Goal: Task Accomplishment & Management: Manage account settings

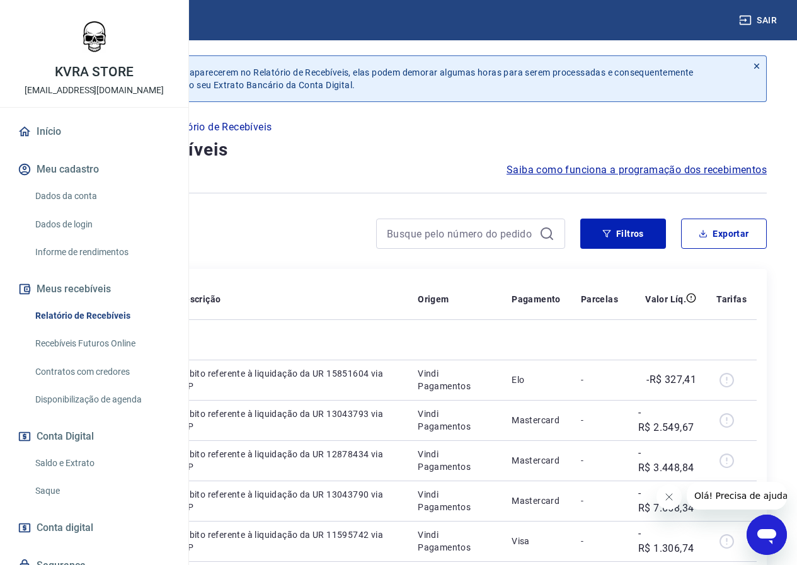
click at [62, 146] on link "Início" at bounding box center [94, 132] width 158 height 28
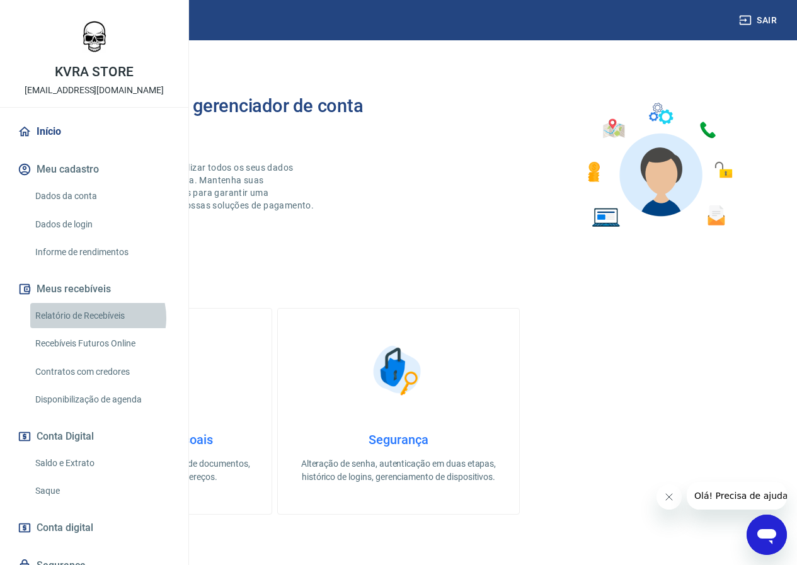
click at [96, 329] on link "Relatório de Recebíveis" at bounding box center [101, 316] width 143 height 26
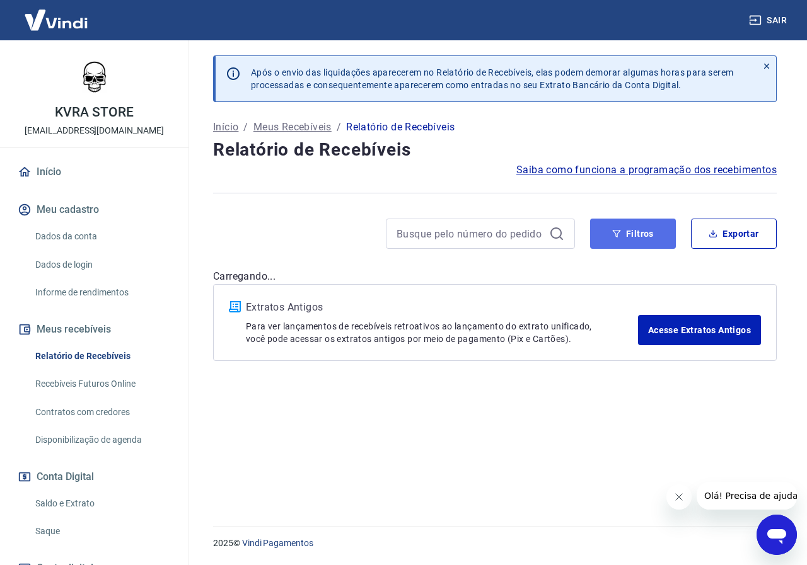
click at [618, 234] on button "Filtros" at bounding box center [633, 234] width 86 height 30
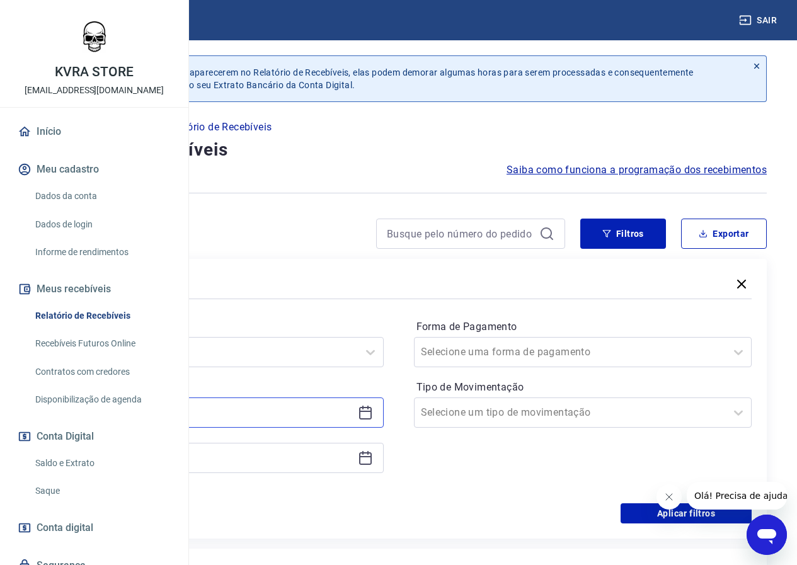
click at [349, 414] on input at bounding box center [204, 412] width 297 height 19
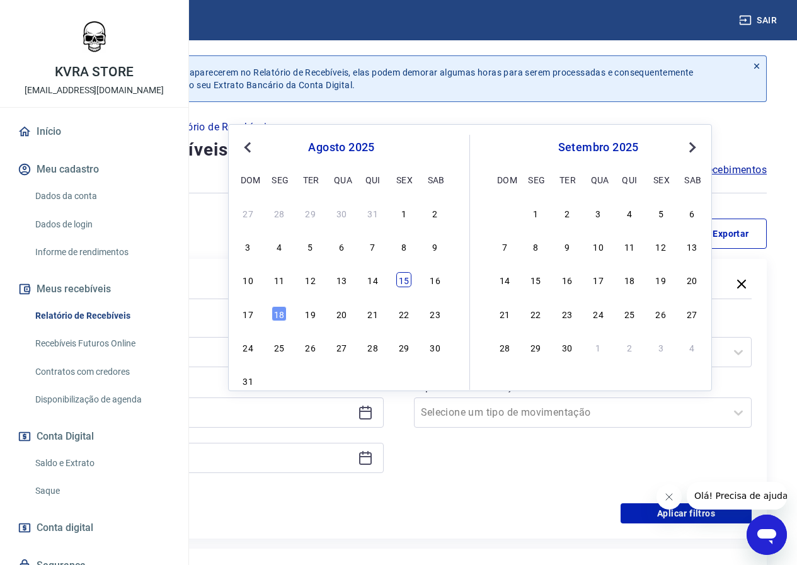
click at [408, 283] on div "15" at bounding box center [404, 279] width 15 height 15
type input "15/08/2025"
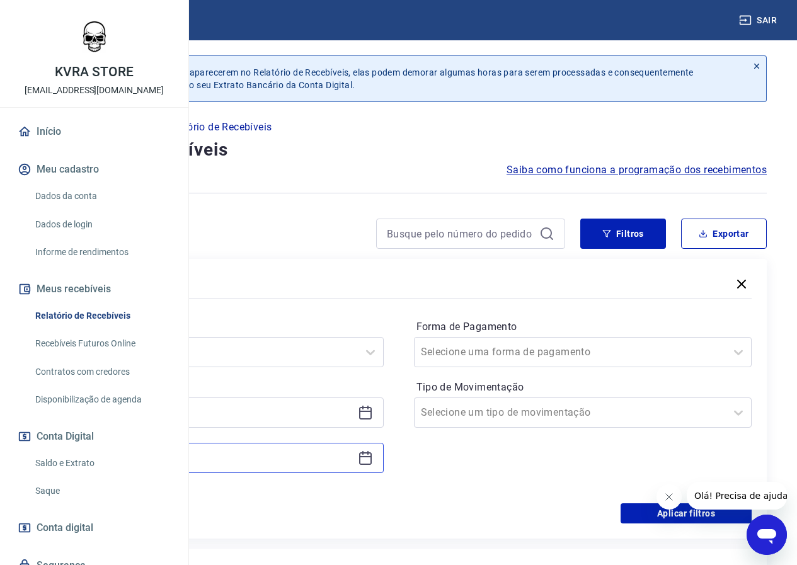
click at [347, 454] on input at bounding box center [204, 458] width 297 height 19
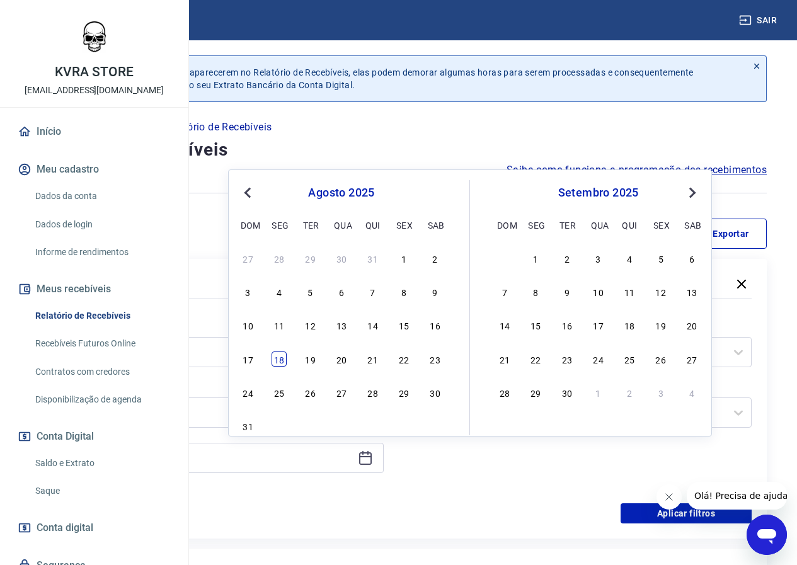
click at [283, 359] on div "18" at bounding box center [279, 359] width 15 height 15
type input "18/08/2025"
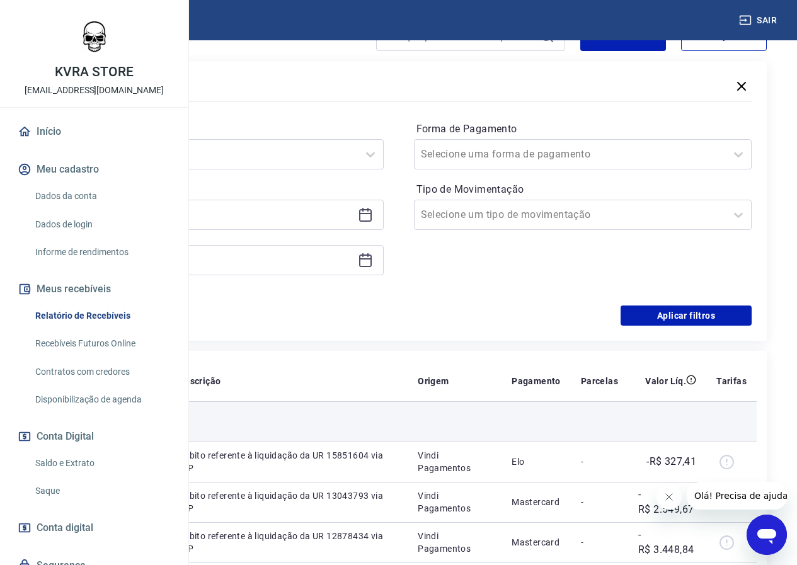
scroll to position [210, 0]
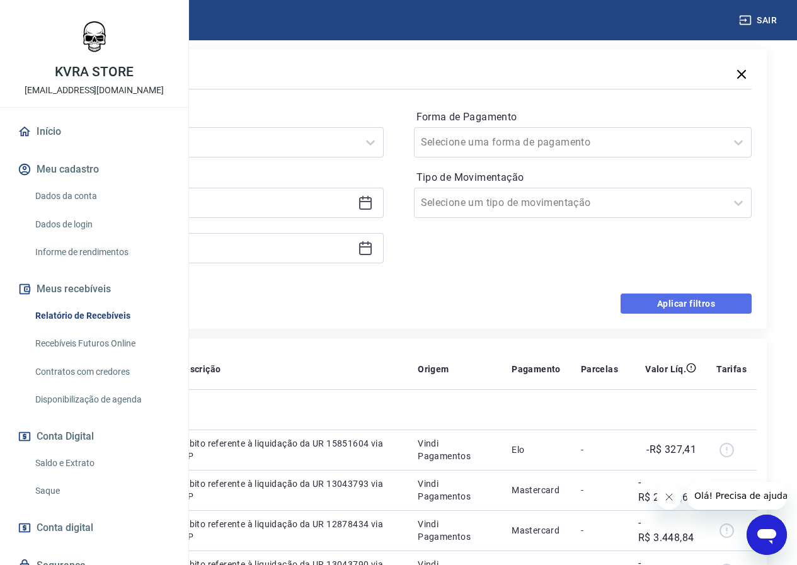
click at [722, 301] on button "Aplicar filtros" at bounding box center [686, 304] width 131 height 20
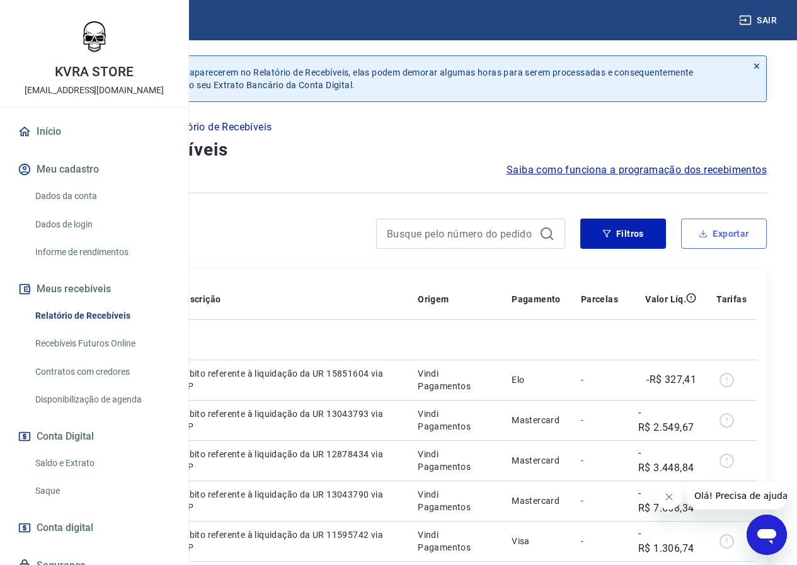
click at [705, 233] on icon "button" at bounding box center [703, 233] width 9 height 9
type input "15/08/2025"
type input "18/08/2025"
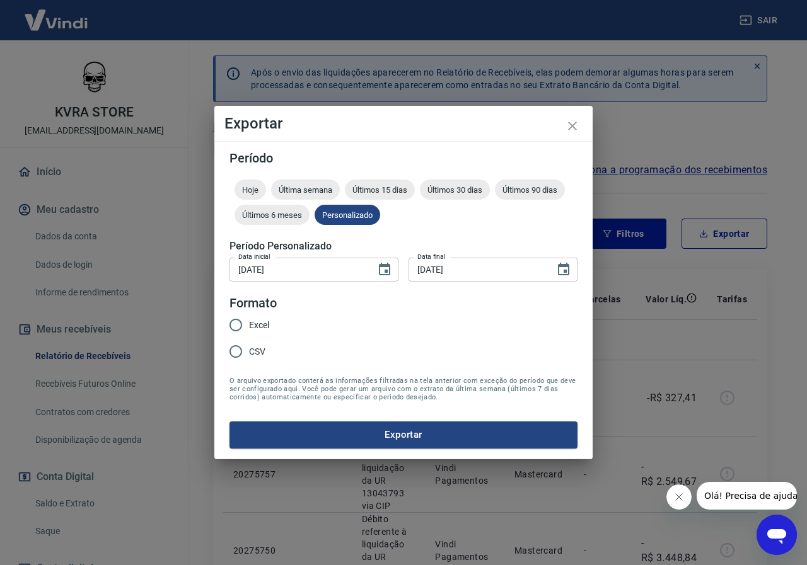
click at [234, 327] on input "Excel" at bounding box center [236, 325] width 26 height 26
radio input "true"
click at [429, 434] on button "Exportar" at bounding box center [403, 435] width 348 height 26
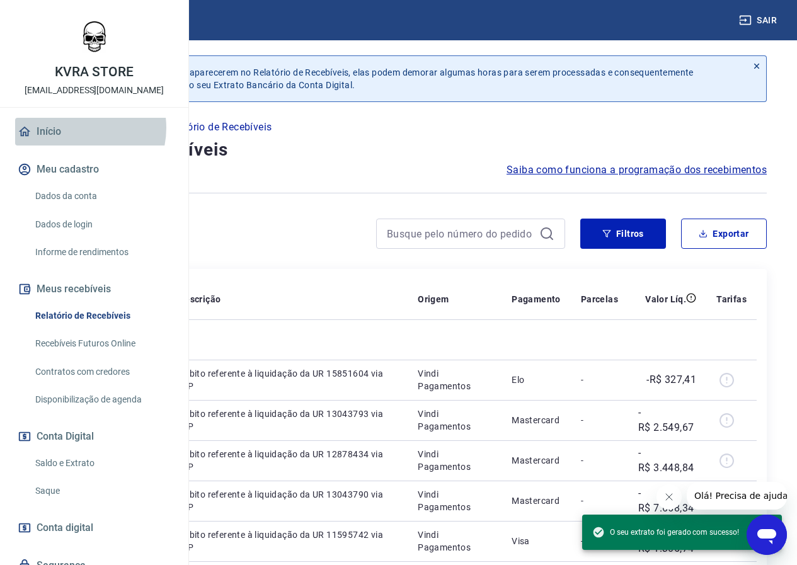
click at [76, 146] on link "Início" at bounding box center [94, 132] width 158 height 28
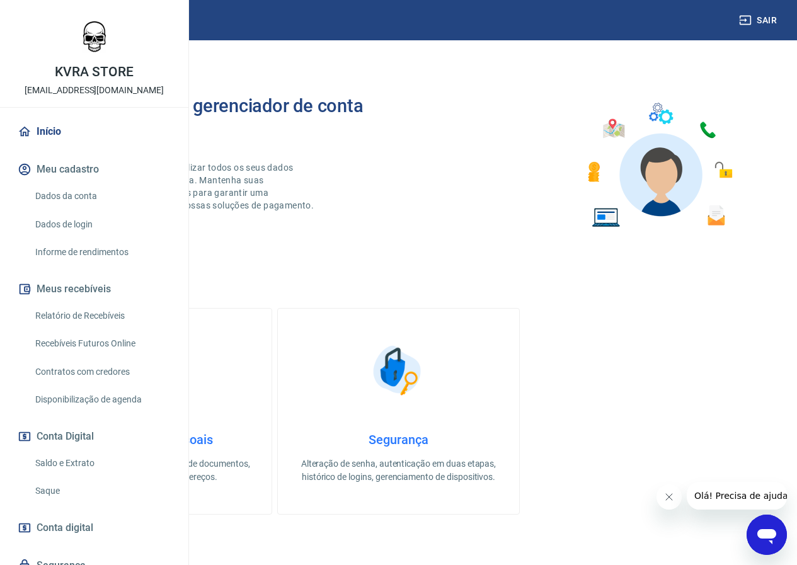
click at [51, 19] on img at bounding box center [56, 20] width 82 height 38
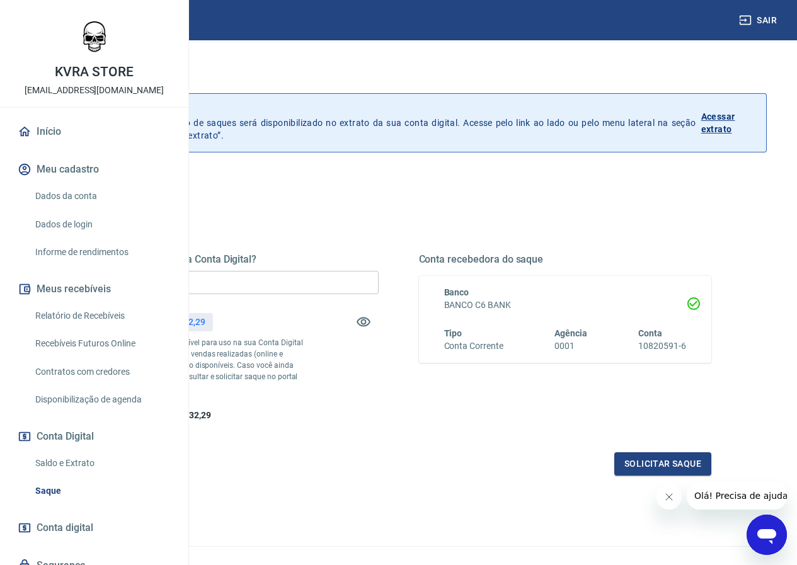
click at [338, 285] on input "R$ 0,00" at bounding box center [232, 282] width 293 height 23
type input "R$ 21.032,29"
click at [630, 476] on button "Solicitar saque" at bounding box center [663, 464] width 97 height 23
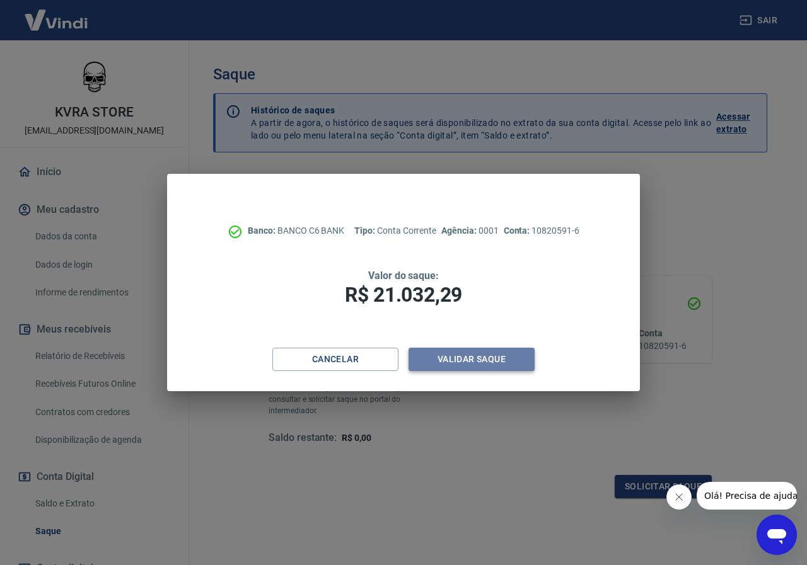
click at [455, 353] on button "Validar saque" at bounding box center [471, 359] width 126 height 23
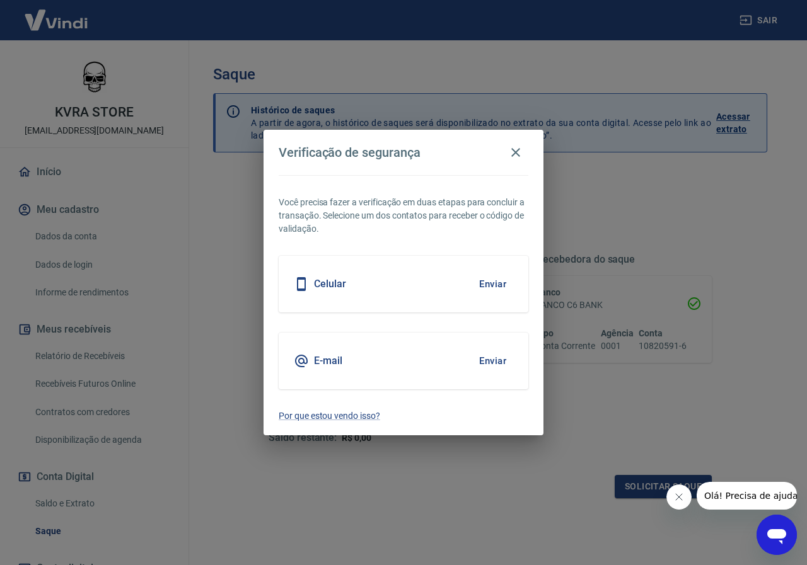
click at [485, 357] on button "Enviar" at bounding box center [492, 361] width 41 height 26
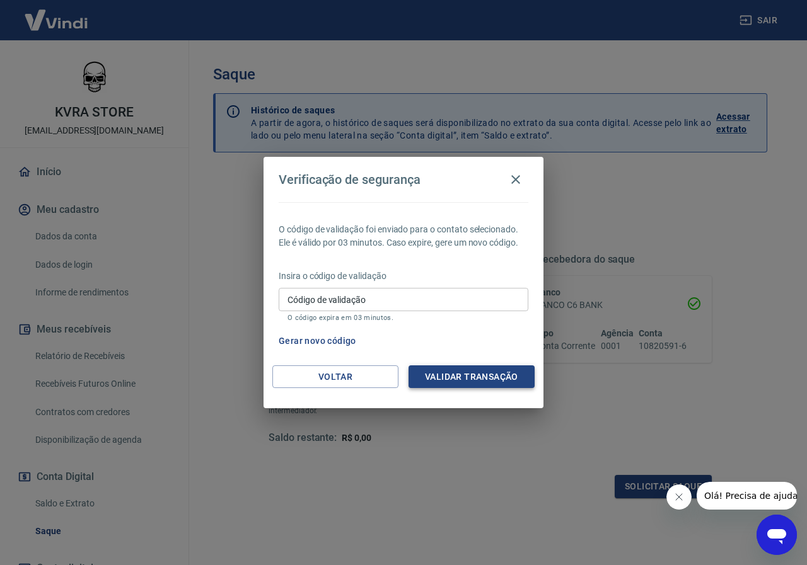
click at [453, 373] on button "Validar transação" at bounding box center [471, 377] width 126 height 23
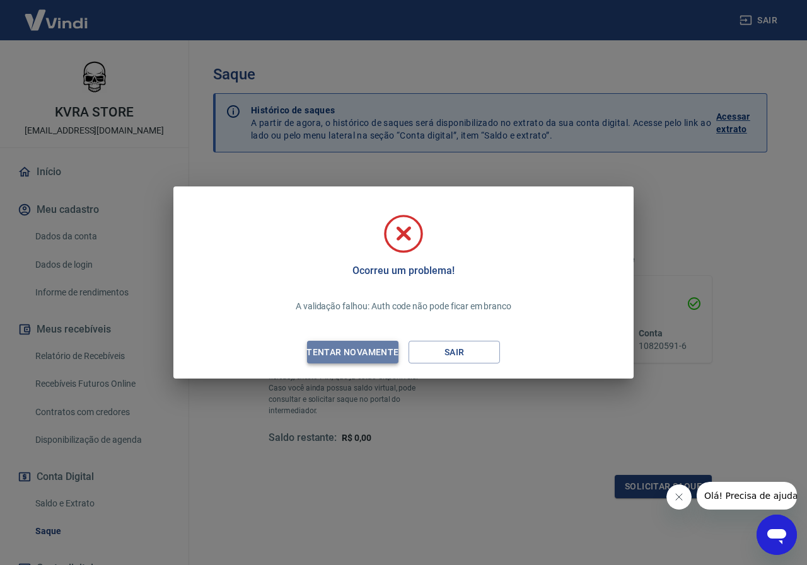
click at [383, 359] on div "Tentar novamente" at bounding box center [352, 353] width 122 height 16
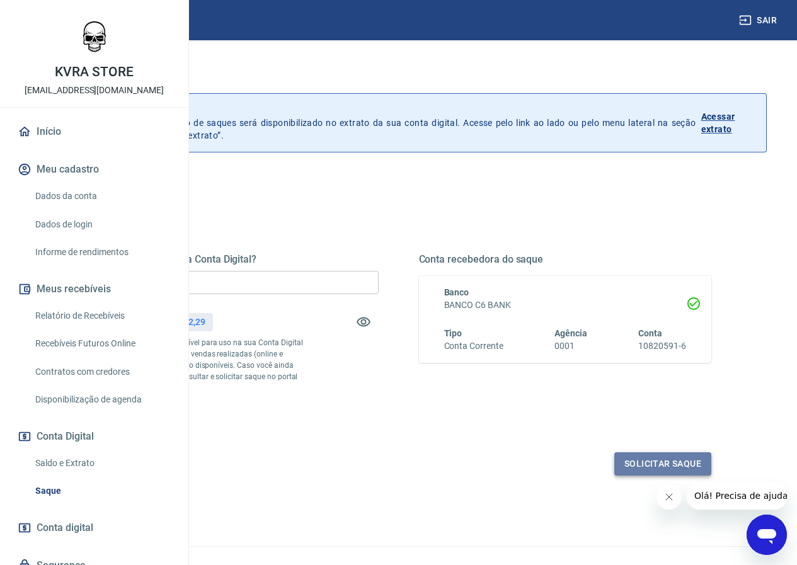
click at [623, 476] on button "Solicitar saque" at bounding box center [663, 464] width 97 height 23
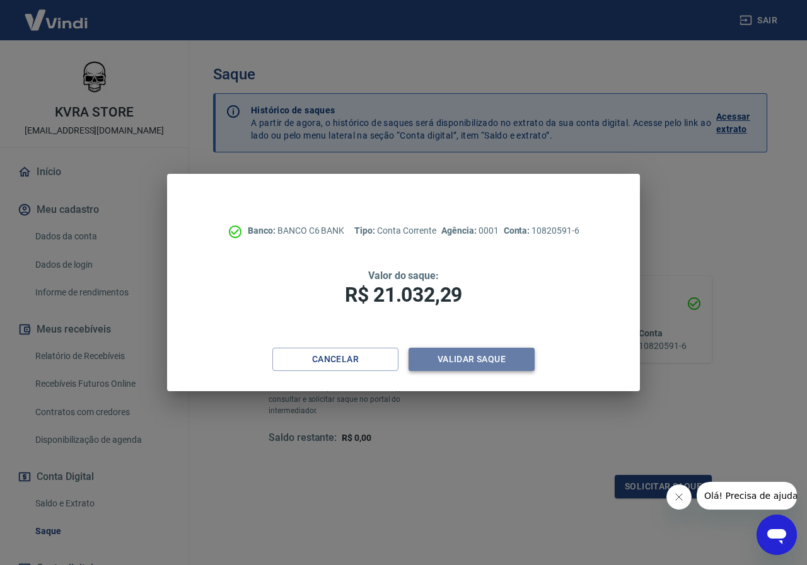
click at [497, 359] on button "Validar saque" at bounding box center [471, 359] width 126 height 23
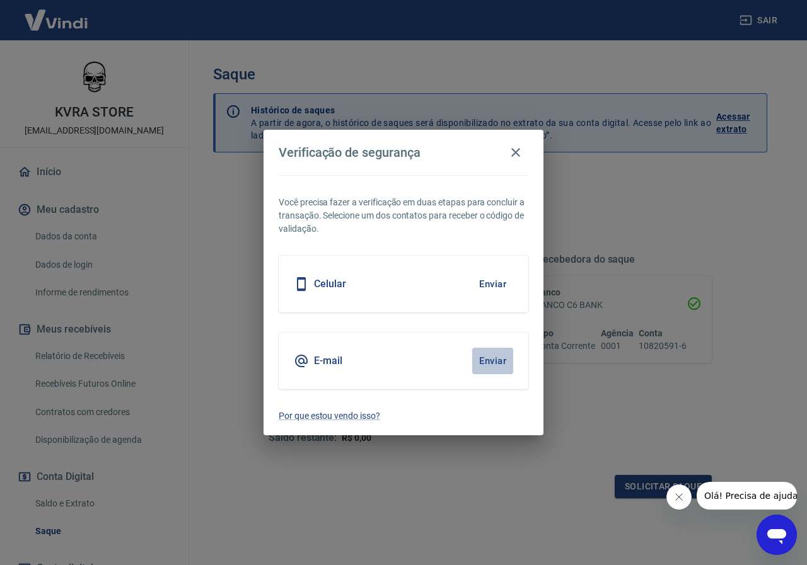
click at [501, 361] on button "Enviar" at bounding box center [492, 361] width 41 height 26
click at [486, 360] on button "Enviar" at bounding box center [492, 361] width 41 height 26
click at [494, 361] on button "Enviar" at bounding box center [492, 361] width 41 height 26
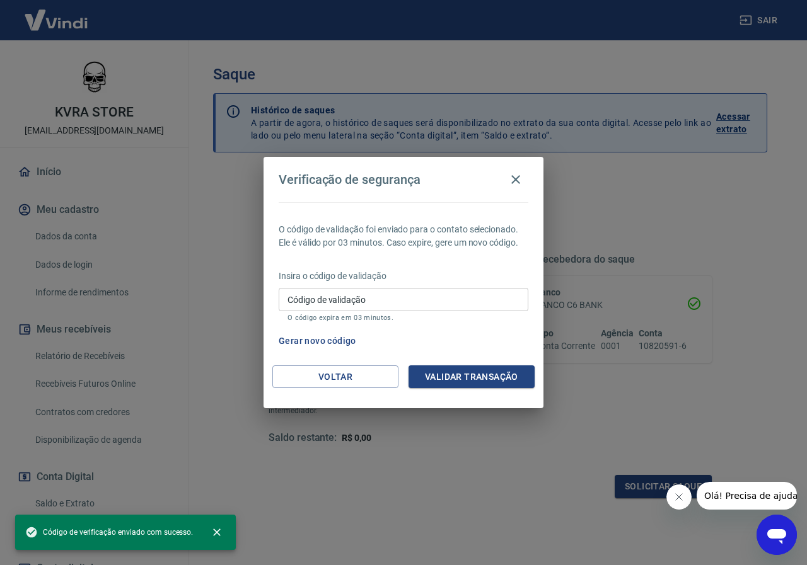
click at [345, 291] on div "Código de validação Código de validação O código expira em 03 minutos." at bounding box center [404, 305] width 250 height 34
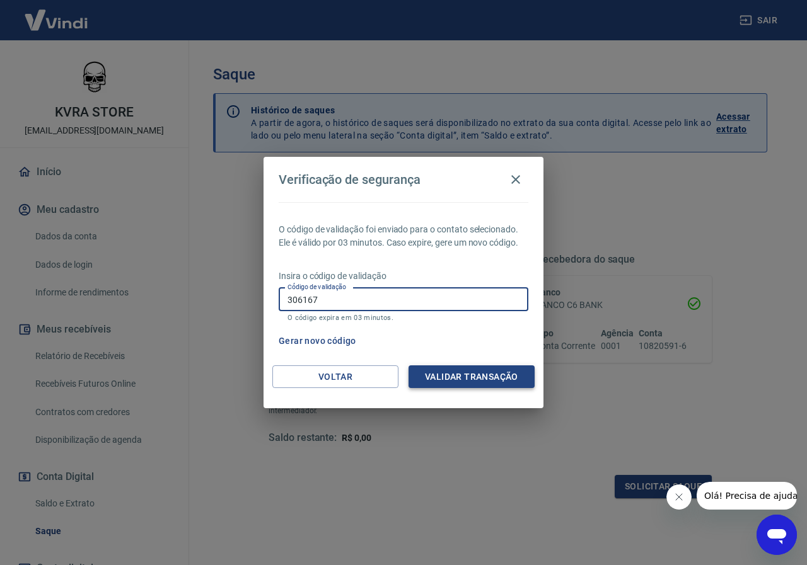
type input "306167"
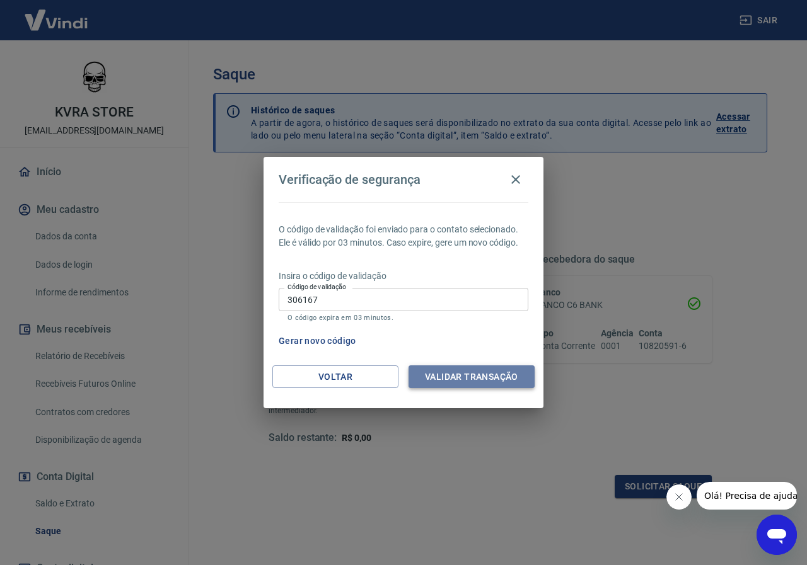
click at [461, 376] on button "Validar transação" at bounding box center [471, 377] width 126 height 23
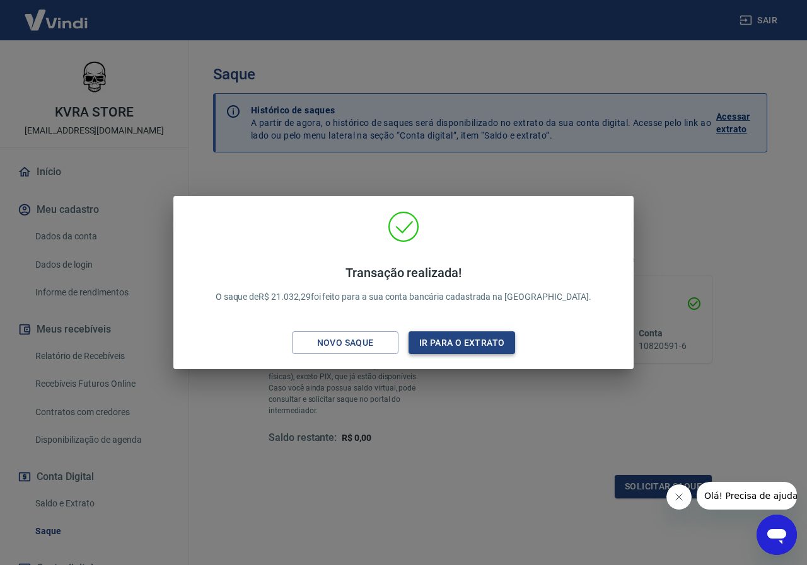
click at [443, 350] on button "Ir para o extrato" at bounding box center [461, 343] width 107 height 23
